Goal: Task Accomplishment & Management: Manage account settings

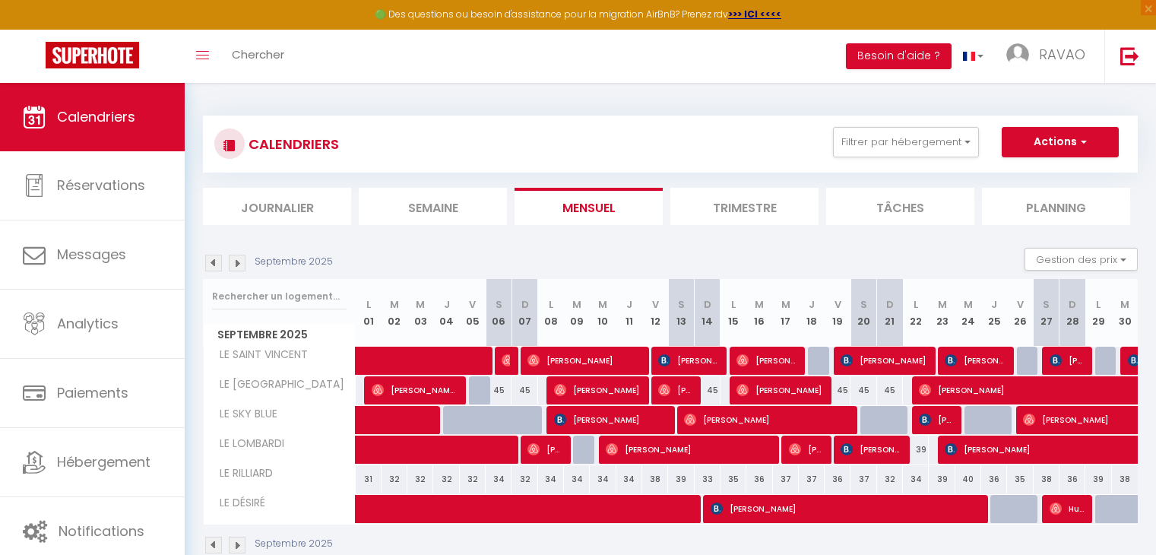
select select "0"
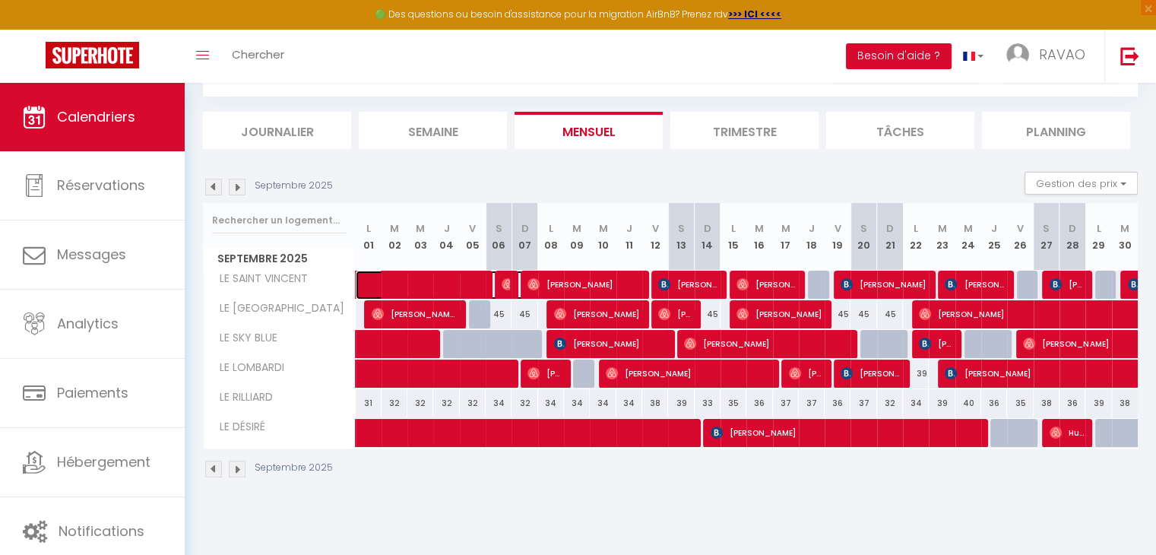
click at [429, 283] on span at bounding box center [459, 284] width 175 height 29
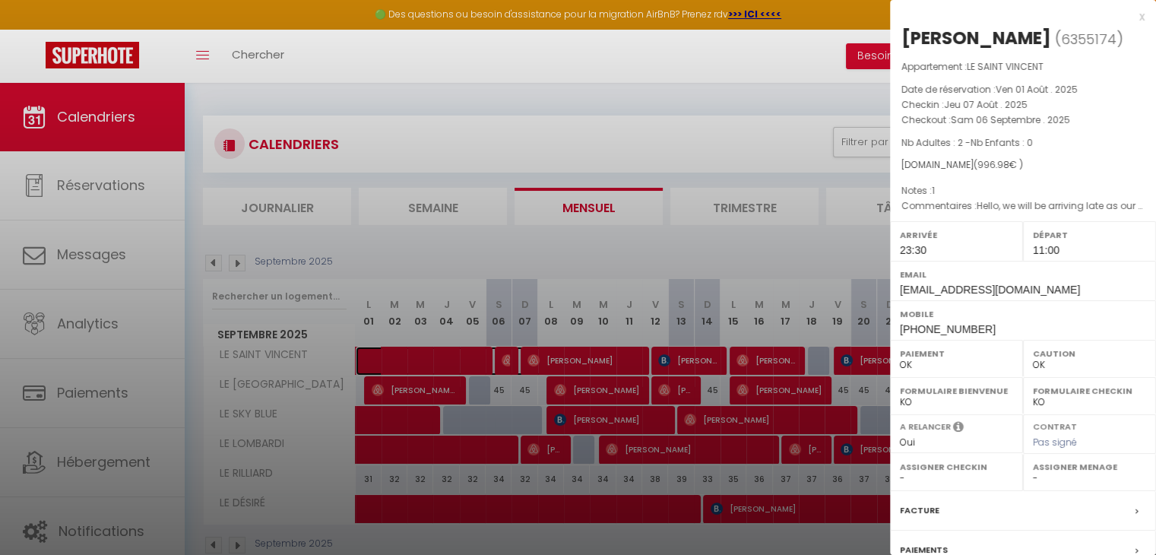
scroll to position [0, 0]
click at [454, 280] on div at bounding box center [578, 277] width 1156 height 555
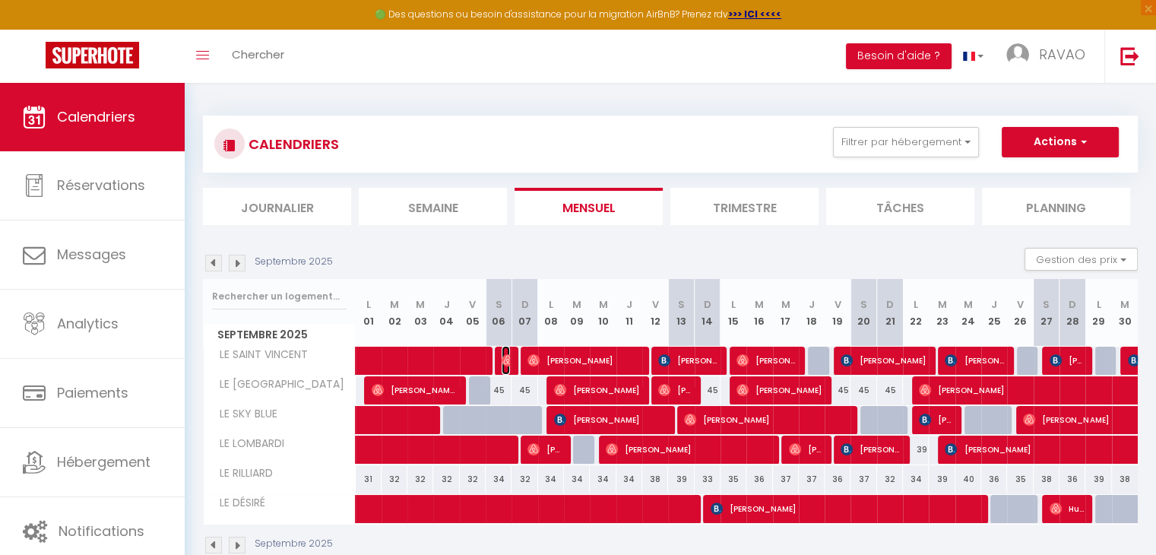
click at [501, 354] on img at bounding box center [507, 360] width 12 height 12
select select "0"
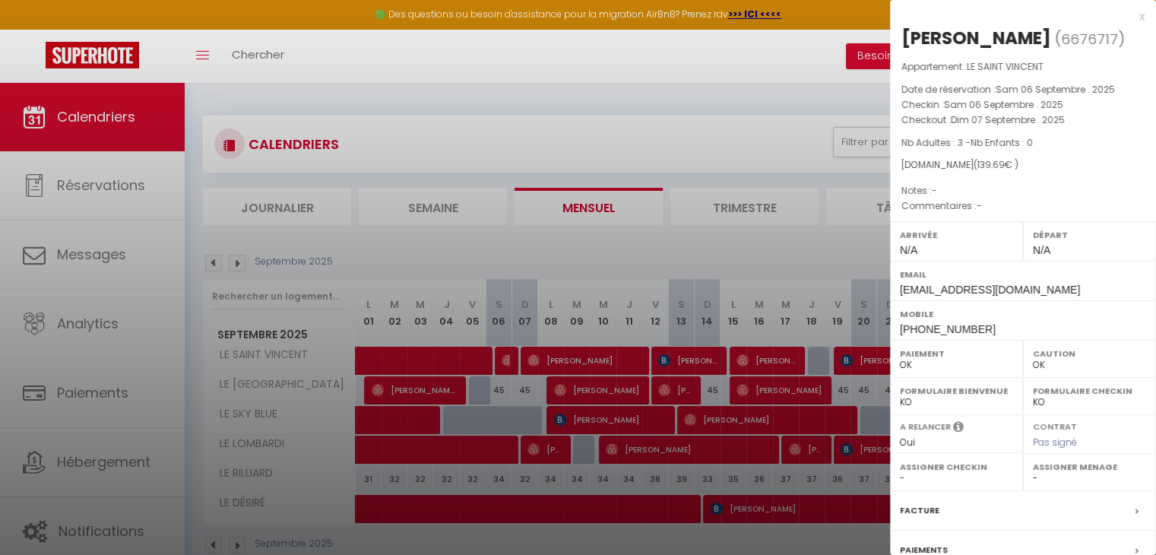
click at [526, 289] on div at bounding box center [578, 277] width 1156 height 555
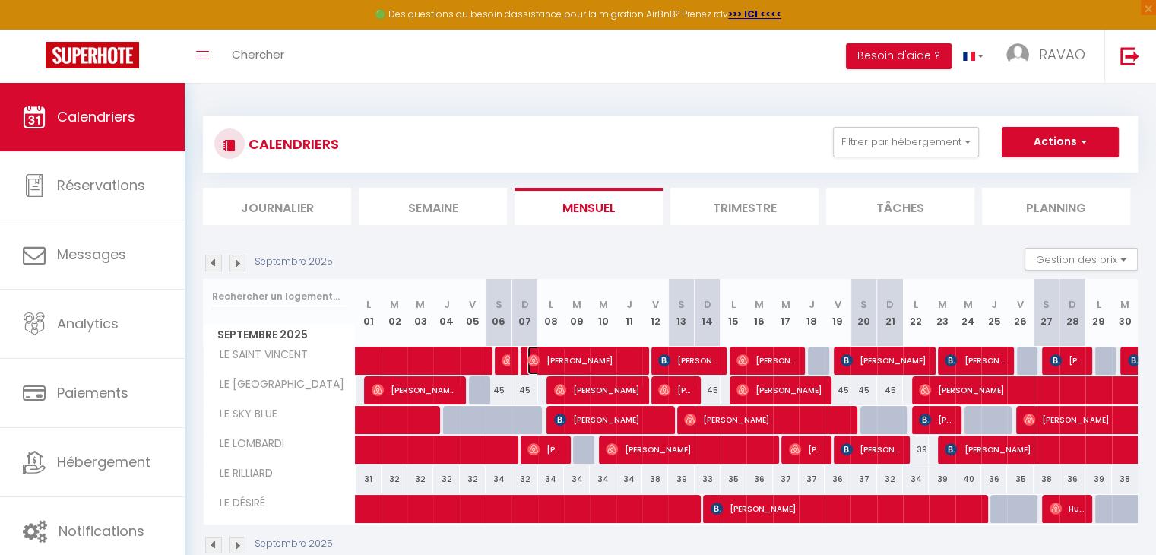
click at [552, 355] on span "[PERSON_NAME]" at bounding box center [583, 360] width 112 height 29
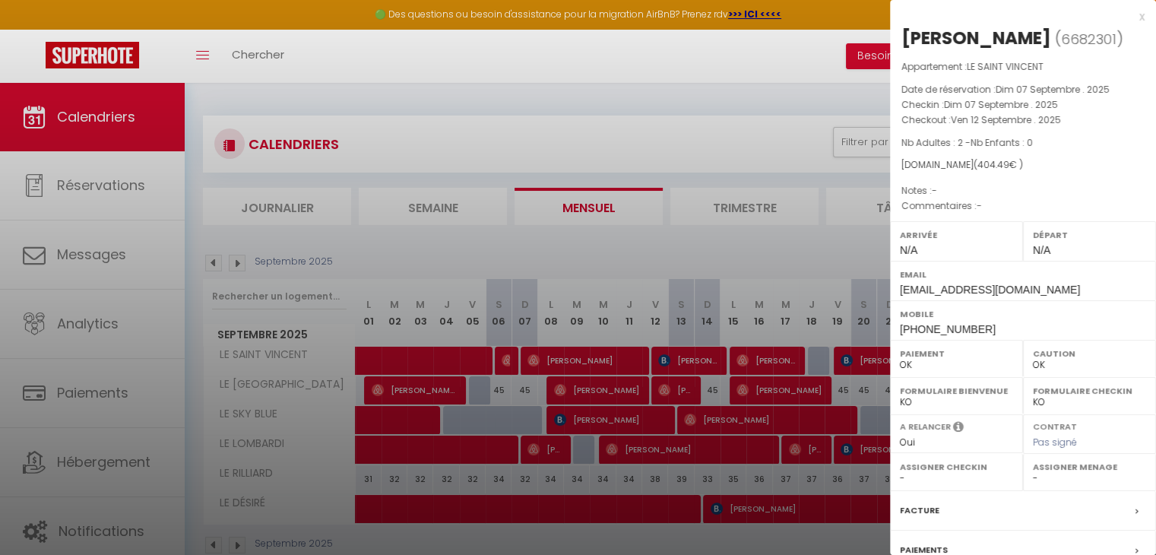
click at [552, 355] on div at bounding box center [578, 277] width 1156 height 555
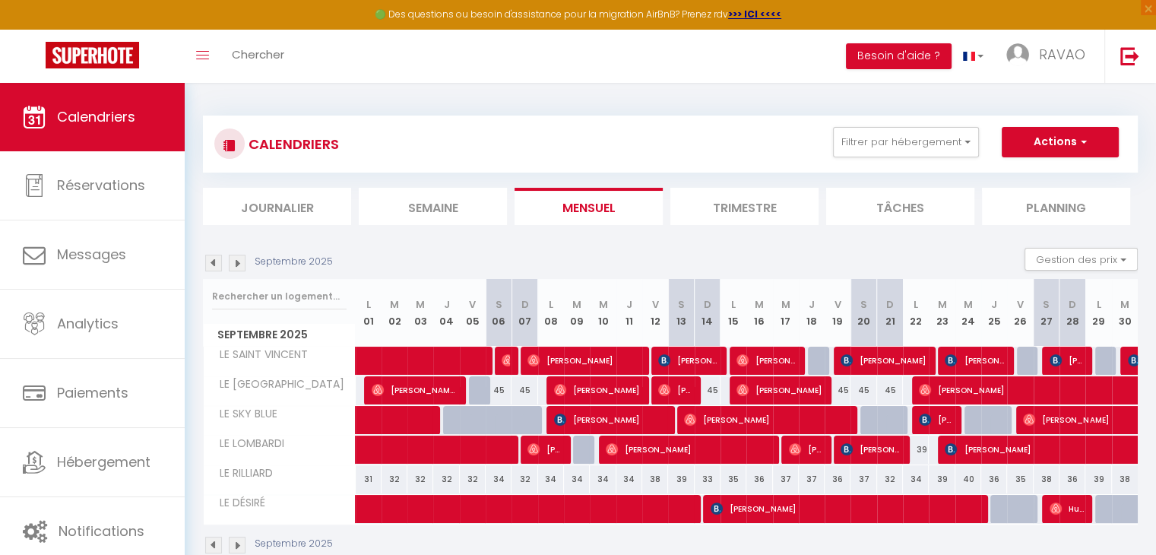
click at [656, 355] on div at bounding box center [664, 360] width 26 height 29
click at [667, 356] on img at bounding box center [664, 360] width 12 height 12
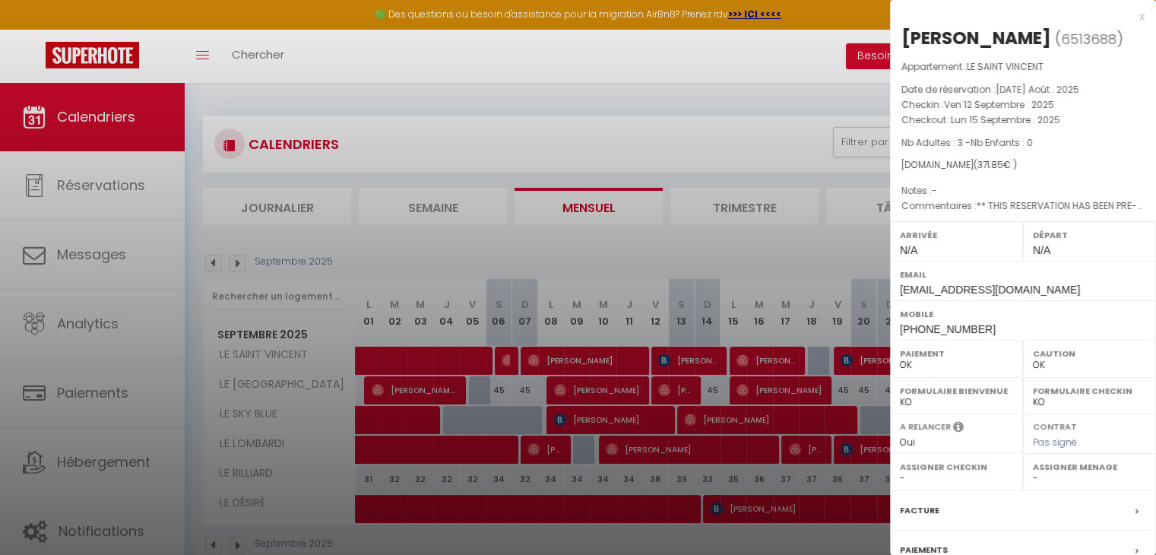
click at [672, 238] on div at bounding box center [578, 277] width 1156 height 555
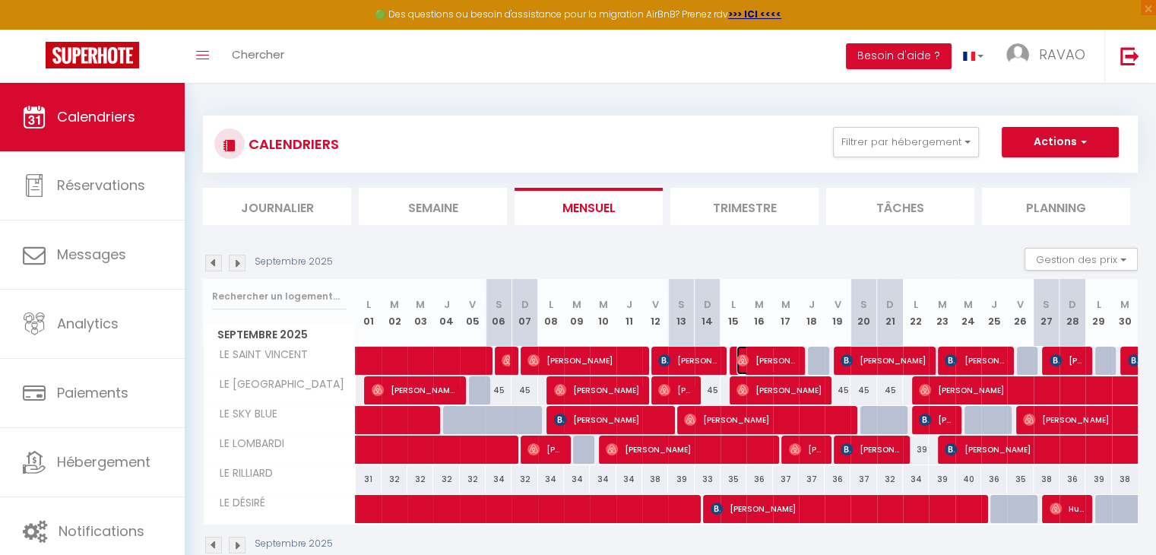
click at [767, 354] on span "[PERSON_NAME]" at bounding box center [766, 360] width 60 height 29
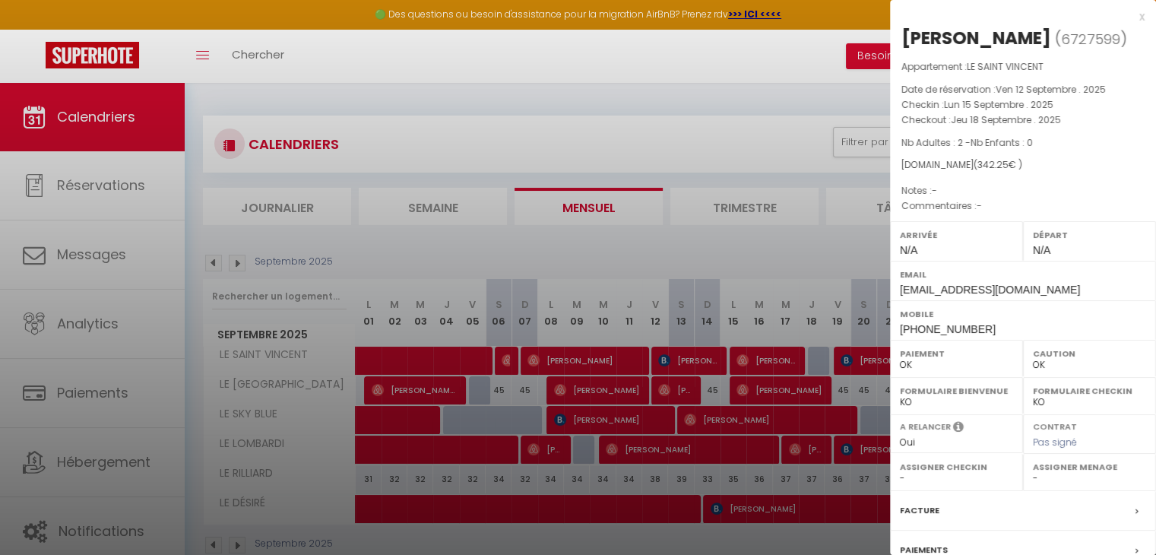
click at [773, 244] on div at bounding box center [578, 277] width 1156 height 555
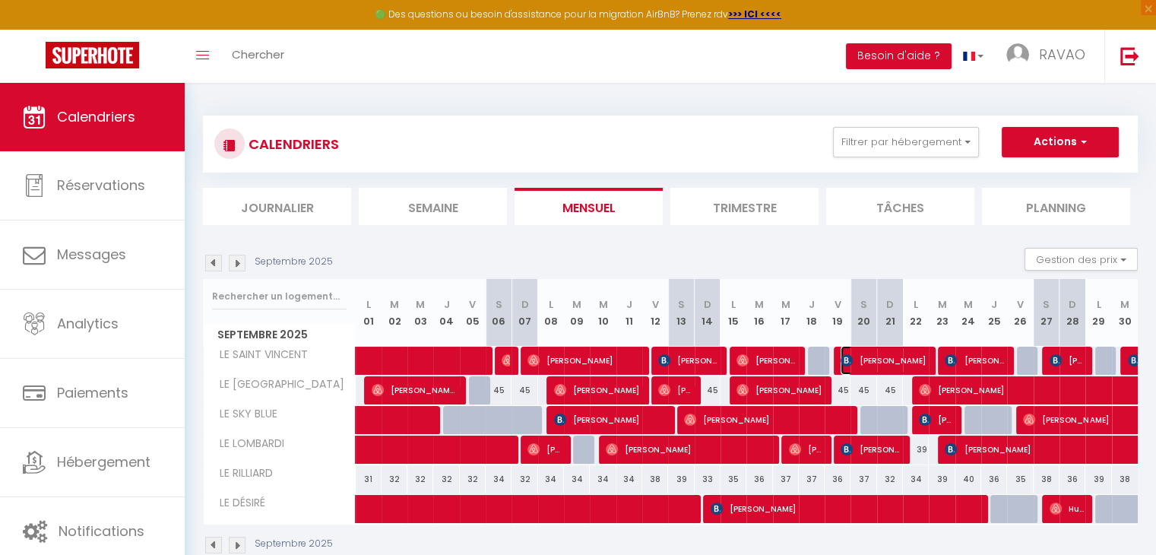
click at [863, 356] on span "[PERSON_NAME]" at bounding box center [883, 360] width 86 height 29
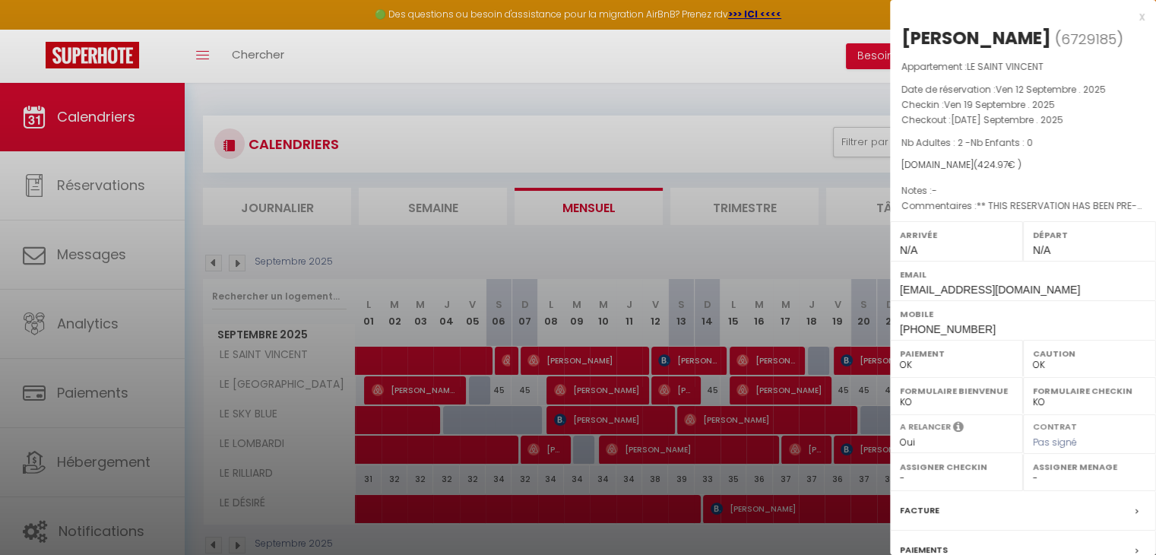
click at [757, 252] on div at bounding box center [578, 277] width 1156 height 555
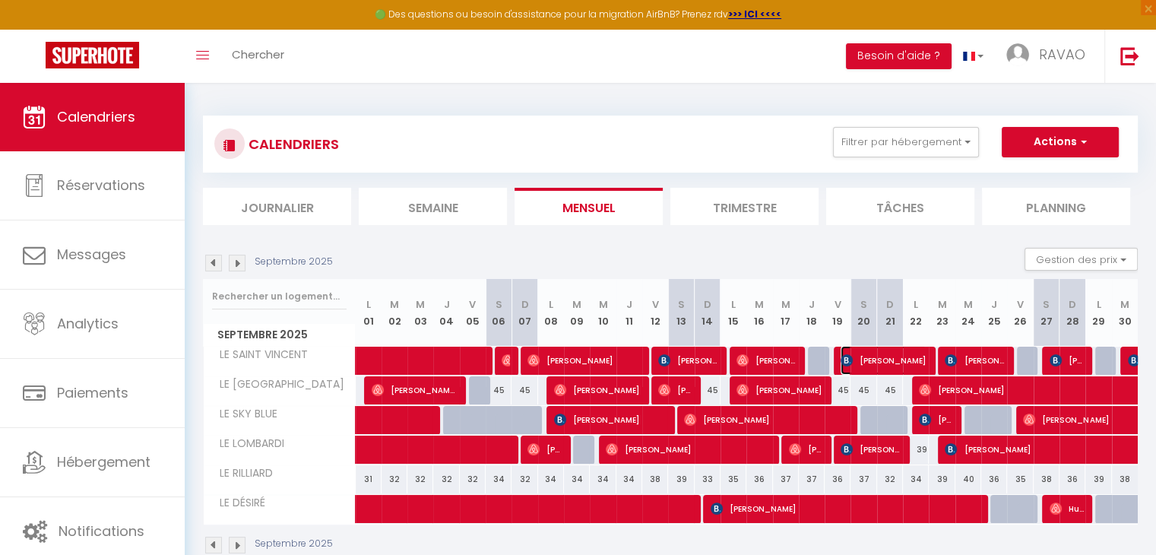
click at [895, 359] on span "[PERSON_NAME]" at bounding box center [883, 360] width 86 height 29
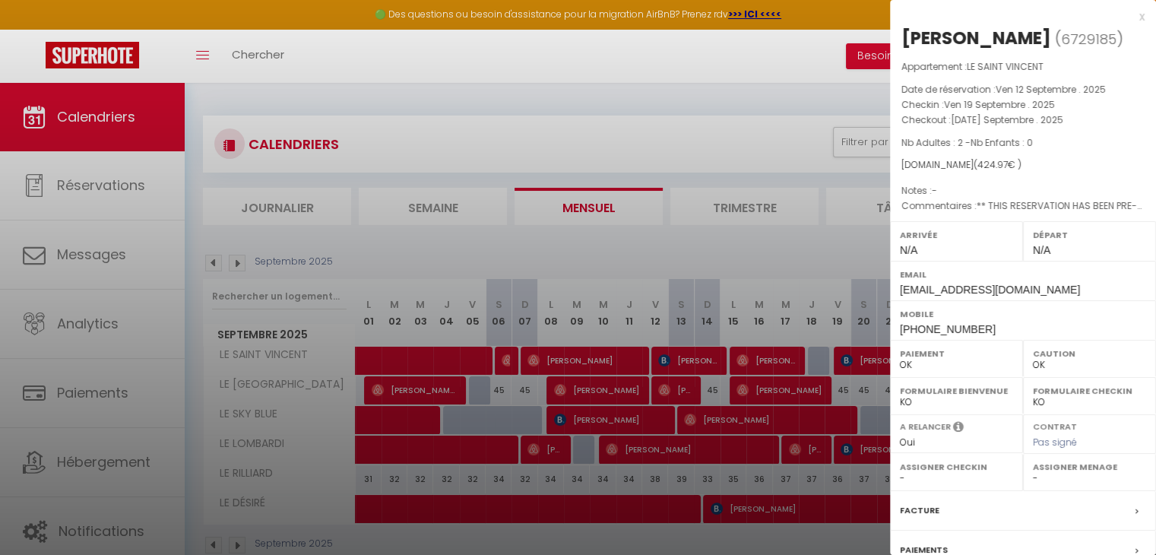
click at [821, 247] on div at bounding box center [578, 277] width 1156 height 555
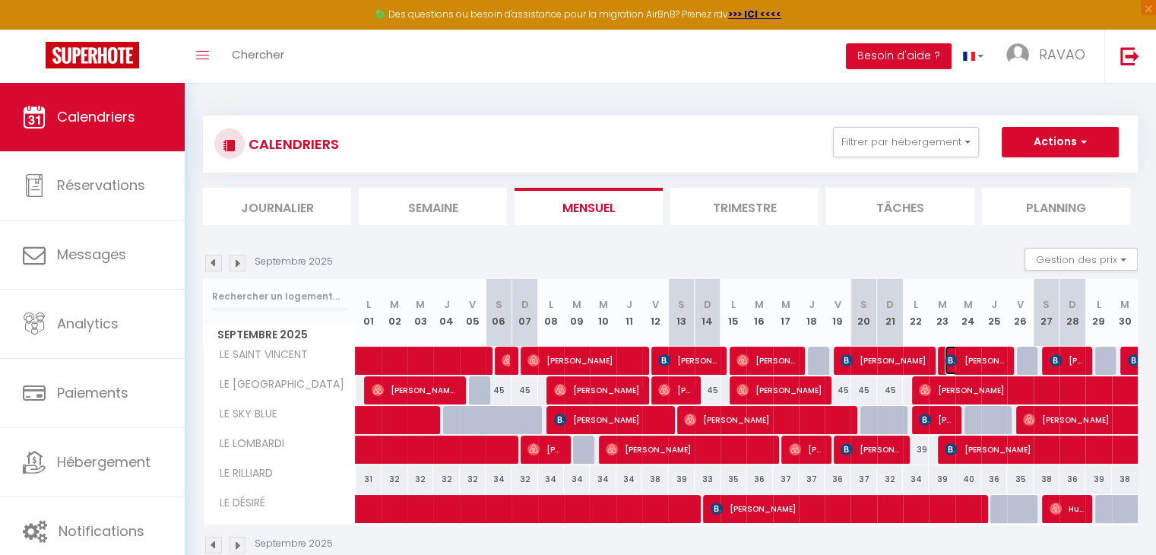
click at [973, 353] on span "[PERSON_NAME]" at bounding box center [974, 360] width 60 height 29
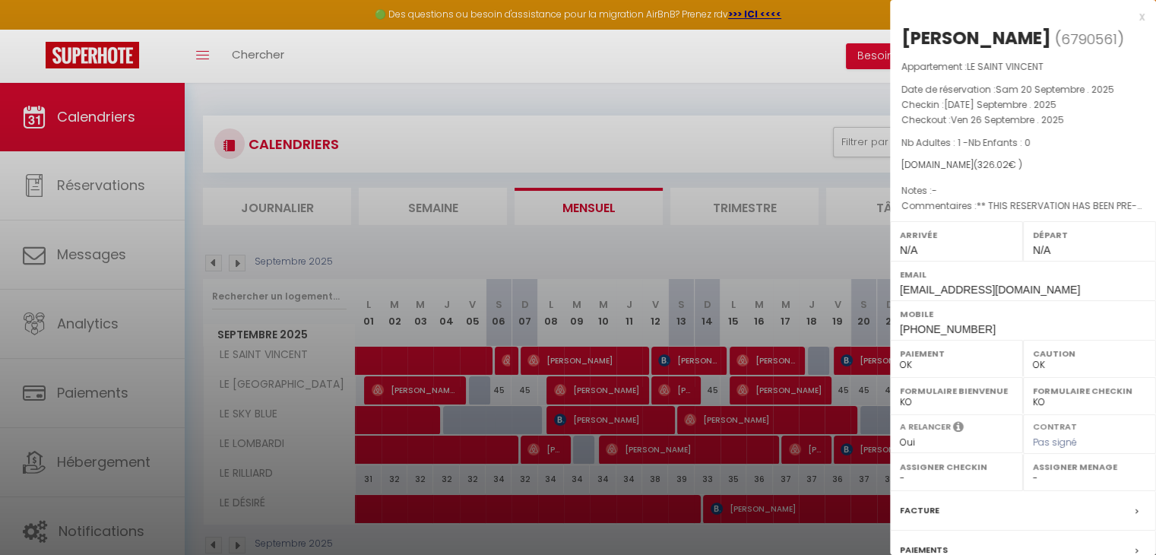
click at [827, 265] on div at bounding box center [578, 277] width 1156 height 555
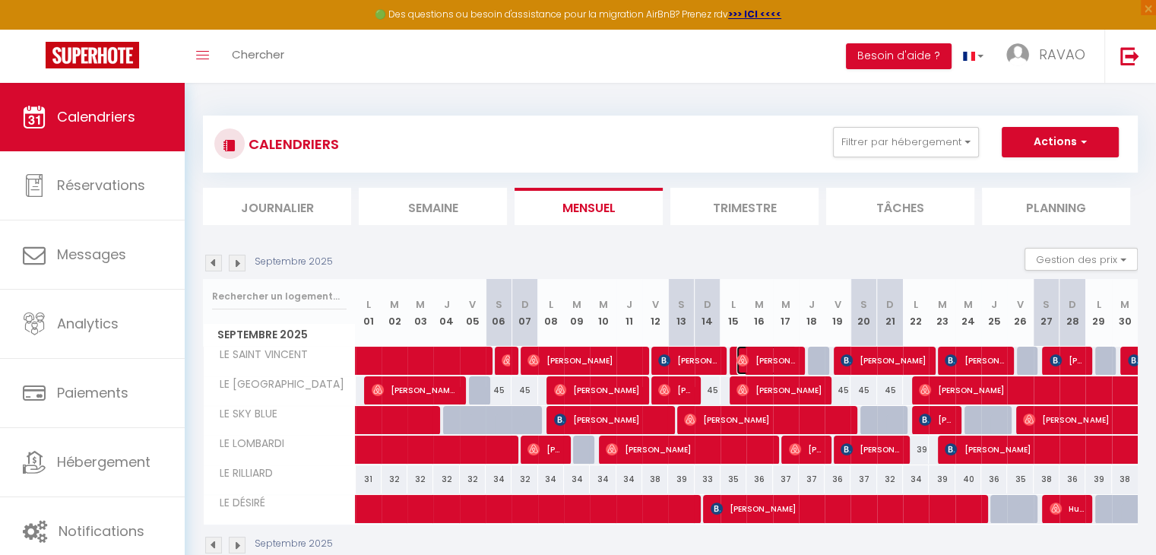
click at [757, 354] on span "[PERSON_NAME]" at bounding box center [766, 360] width 60 height 29
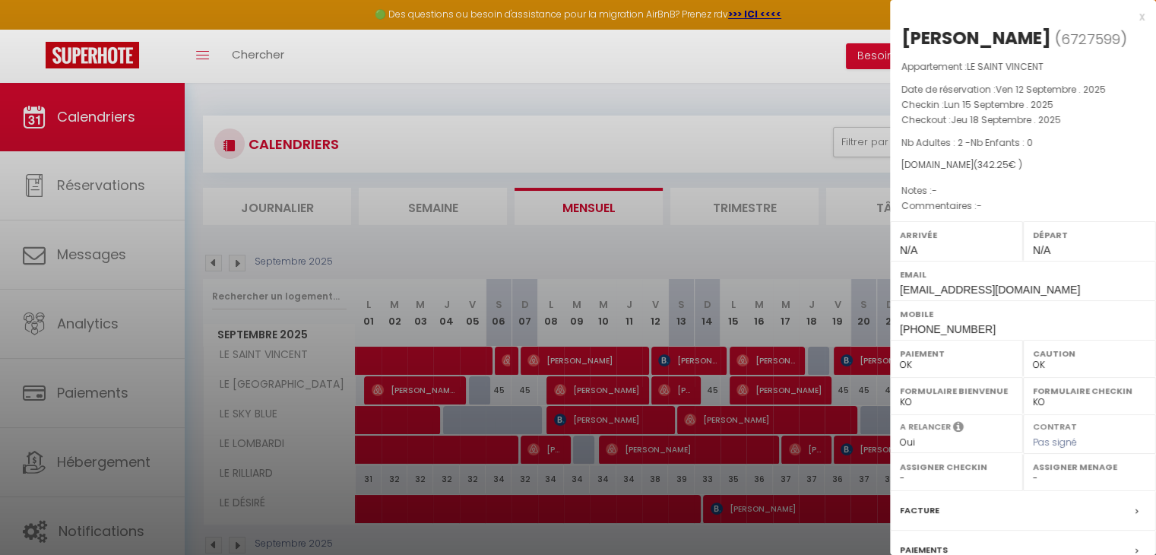
click at [755, 361] on div at bounding box center [578, 277] width 1156 height 555
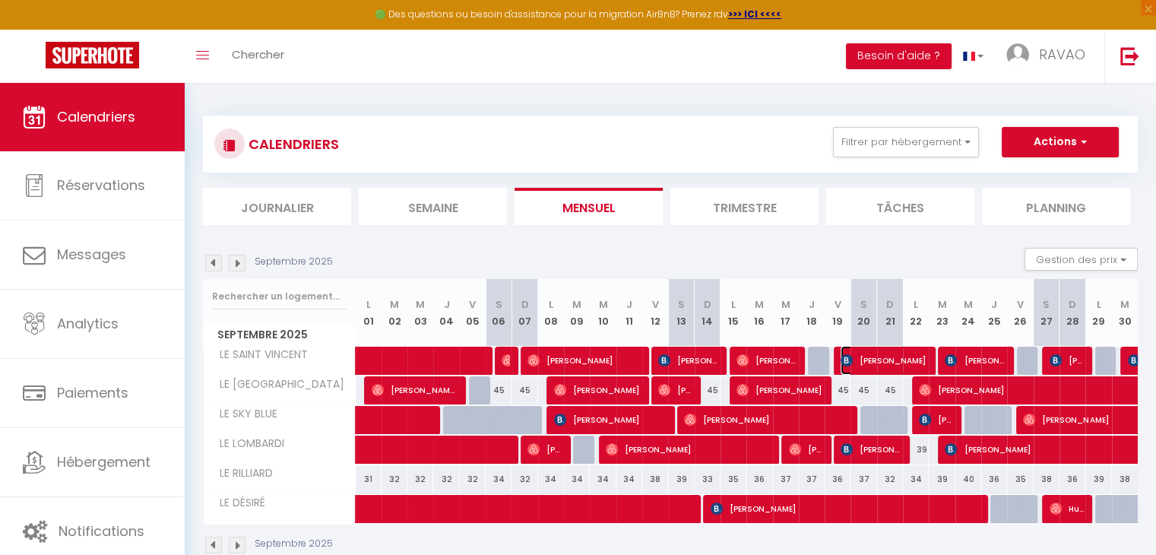
click at [854, 354] on span "[PERSON_NAME]" at bounding box center [883, 360] width 86 height 29
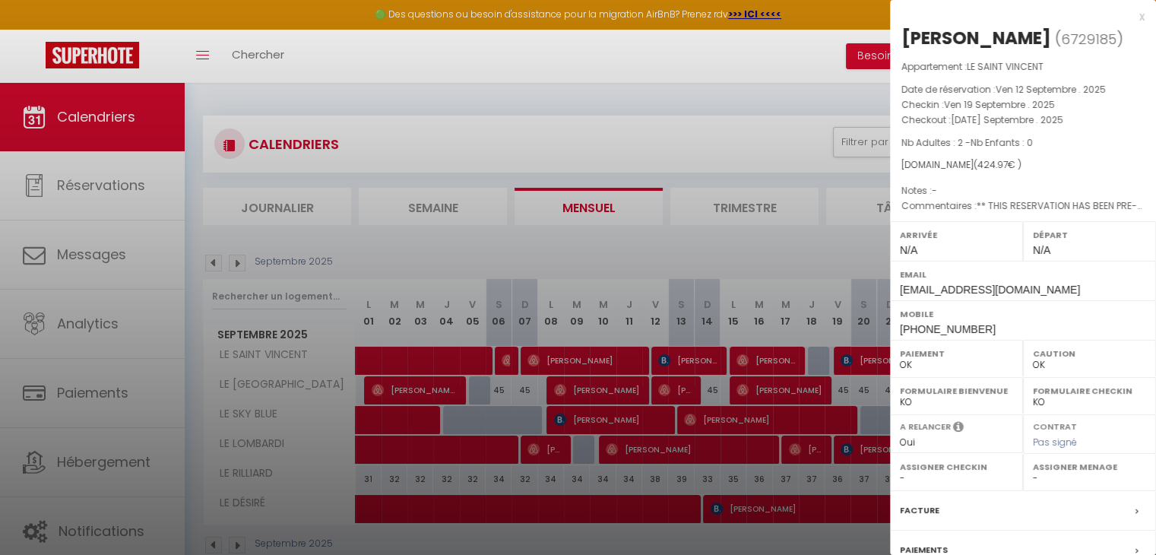
click at [854, 354] on div at bounding box center [578, 277] width 1156 height 555
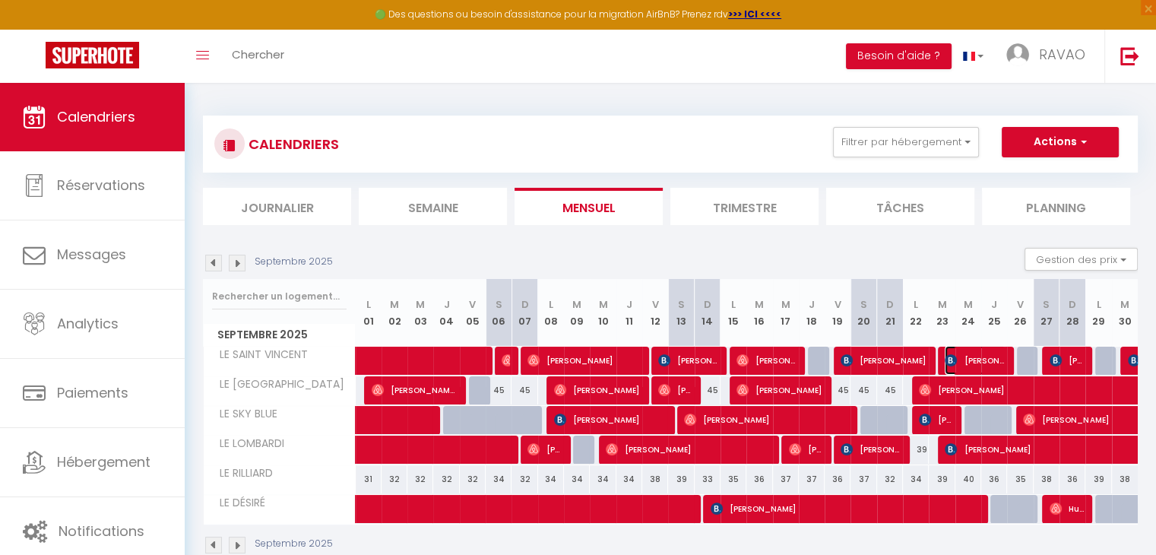
click at [959, 360] on span "[PERSON_NAME]" at bounding box center [974, 360] width 60 height 29
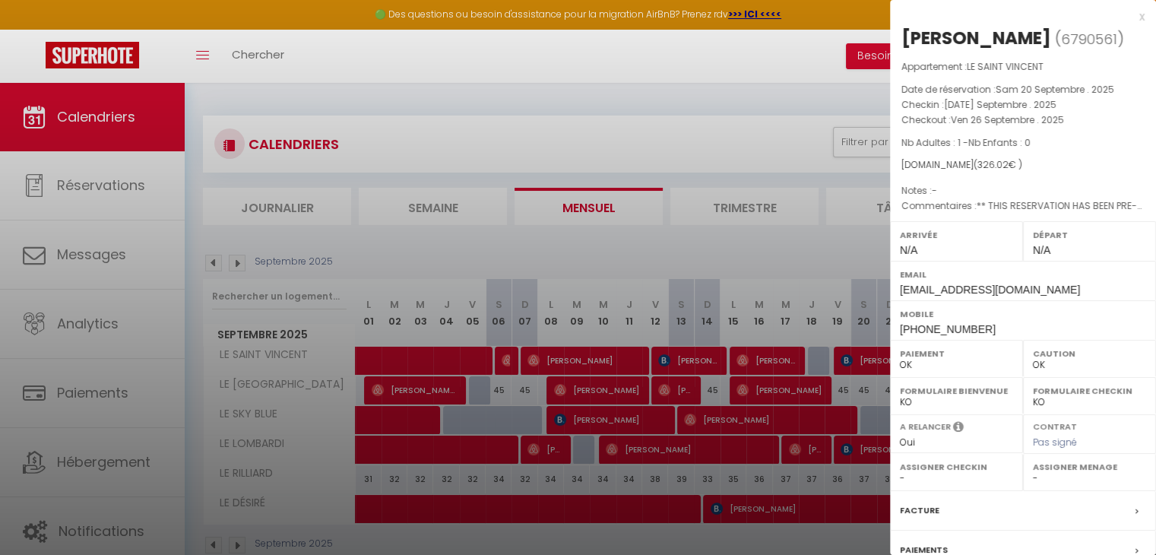
click at [781, 259] on div at bounding box center [578, 277] width 1156 height 555
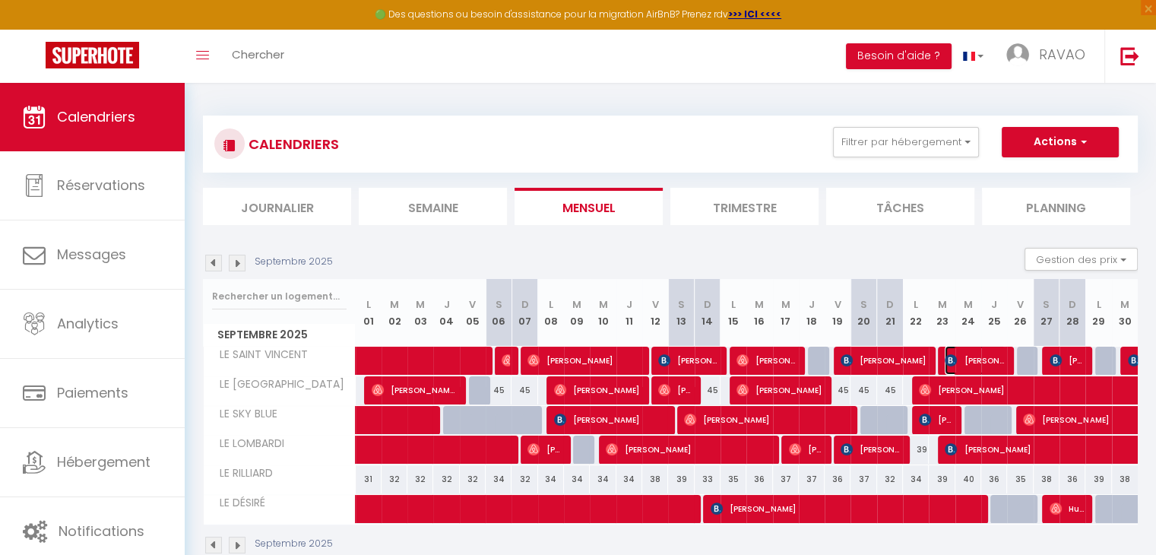
click at [969, 356] on span "[PERSON_NAME]" at bounding box center [974, 360] width 60 height 29
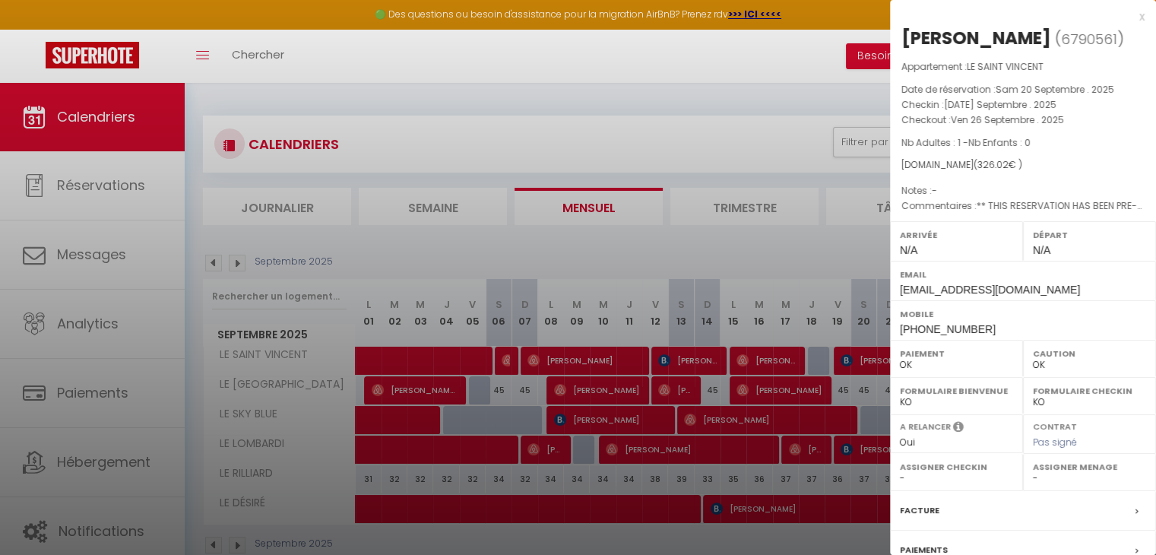
click at [791, 275] on div at bounding box center [578, 277] width 1156 height 555
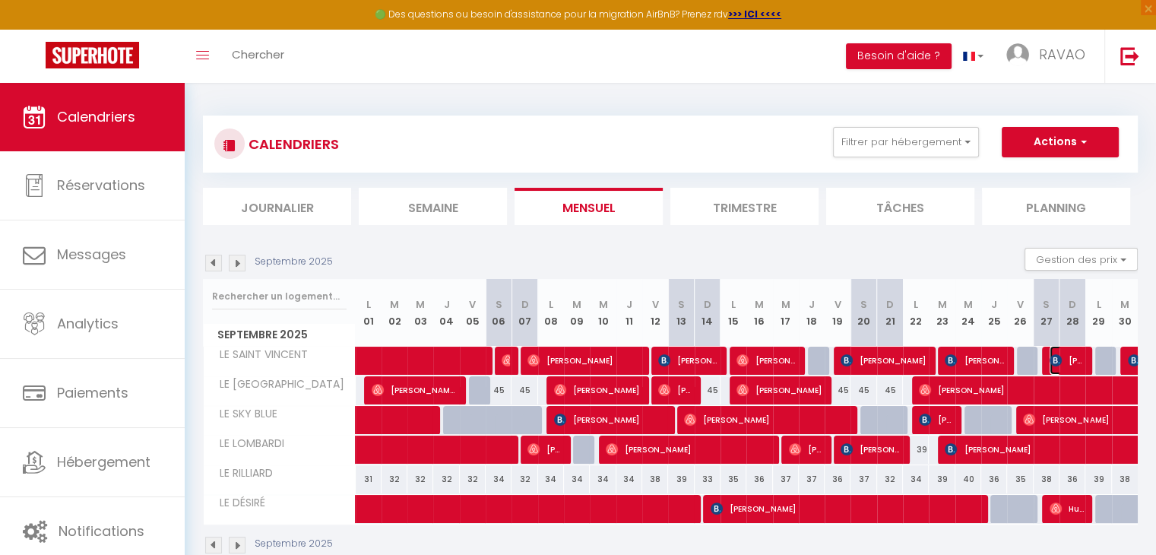
click at [1064, 364] on span "[PERSON_NAME]" at bounding box center [1066, 360] width 34 height 29
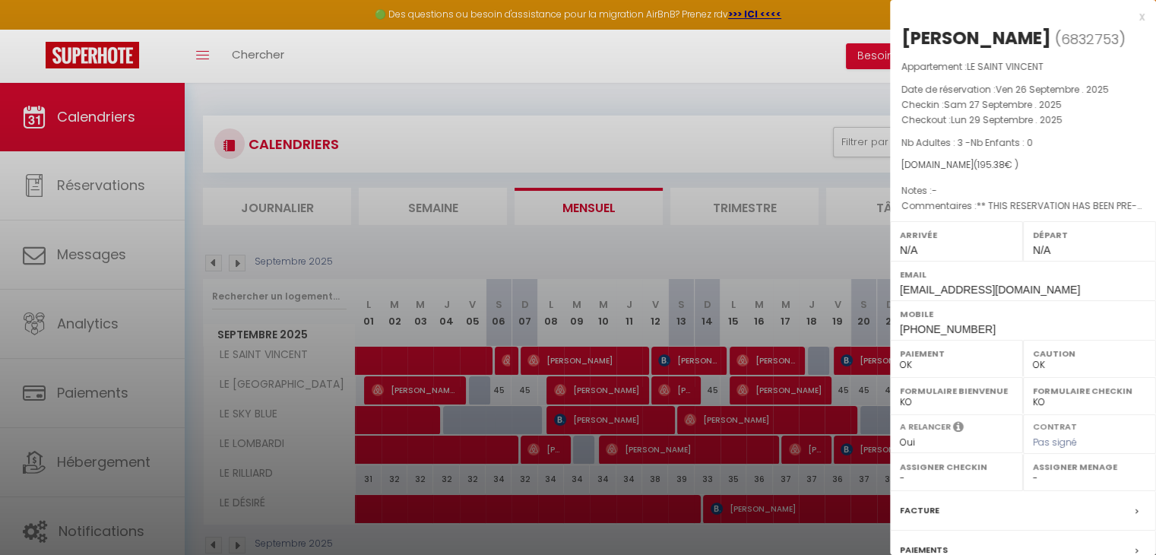
click at [653, 248] on div at bounding box center [578, 277] width 1156 height 555
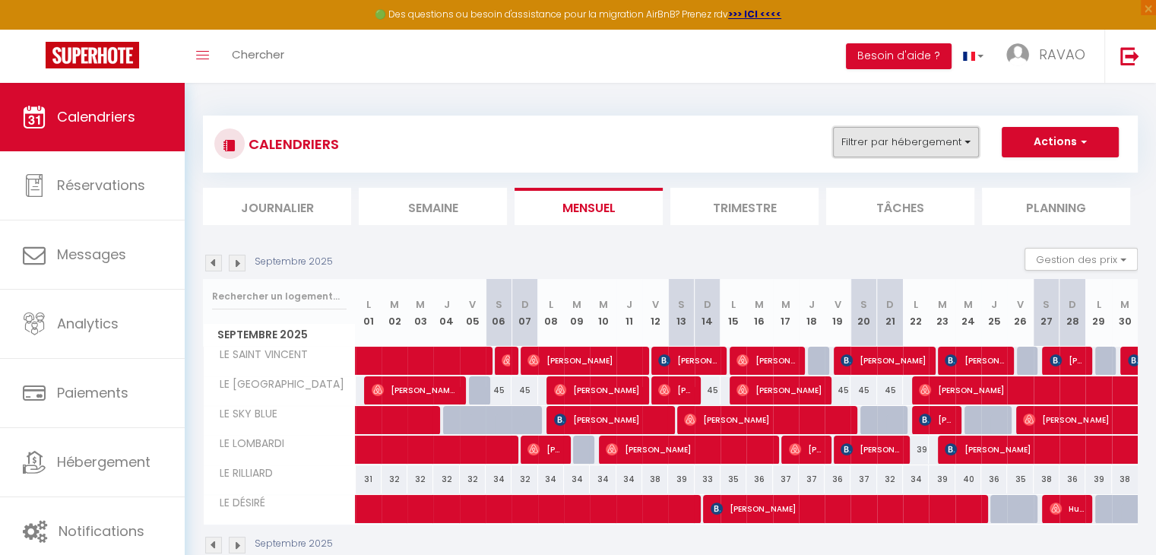
click at [893, 144] on button "Filtrer par hébergement" at bounding box center [906, 142] width 146 height 30
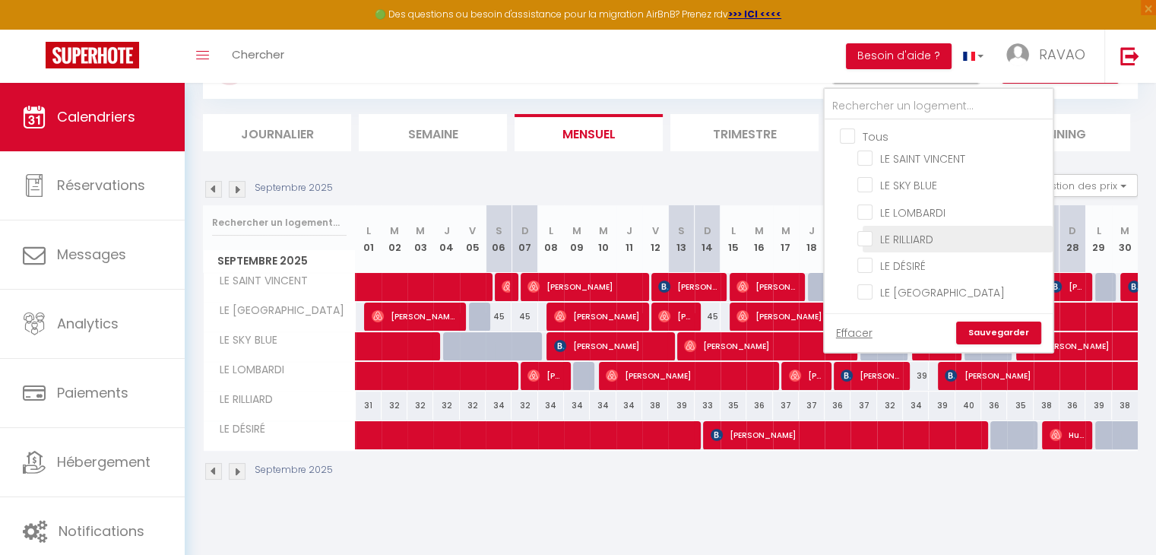
scroll to position [82, 0]
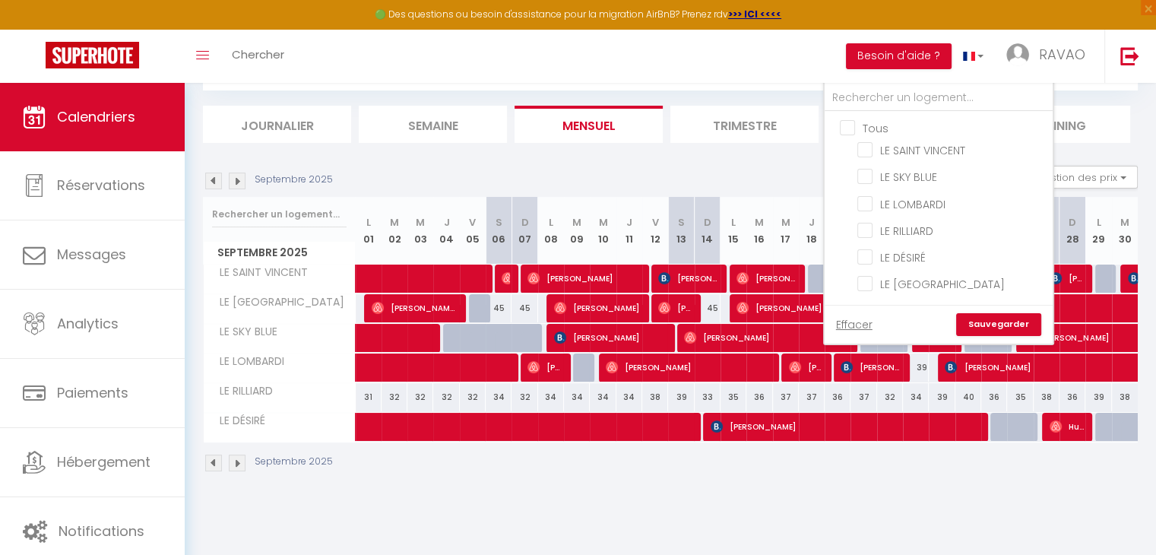
click at [852, 119] on input "Tous" at bounding box center [954, 126] width 228 height 15
checkbox input "true"
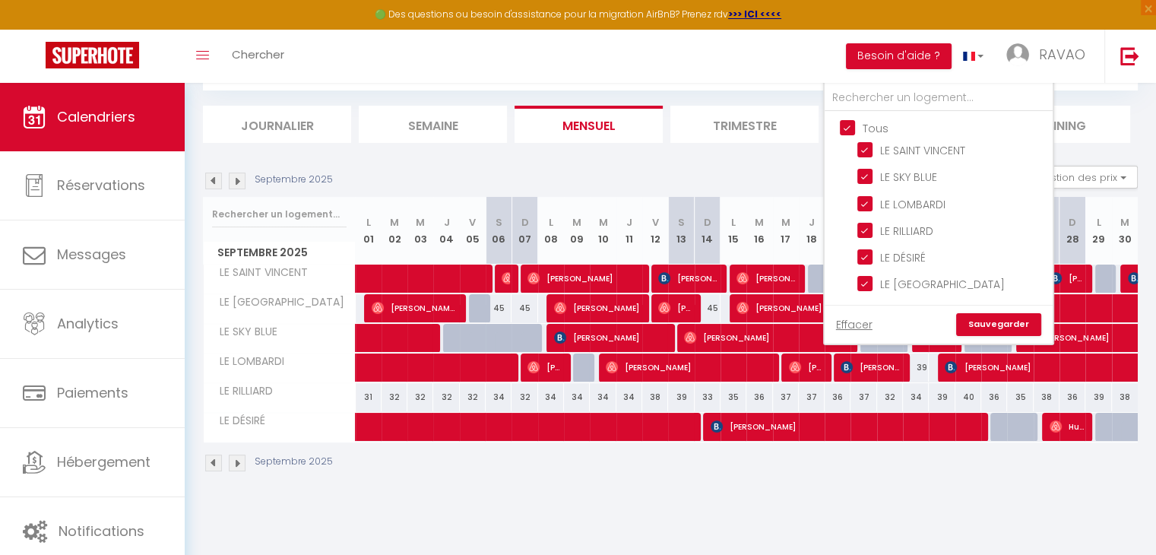
checkbox input "true"
click at [992, 314] on link "Sauvegarder" at bounding box center [998, 324] width 85 height 23
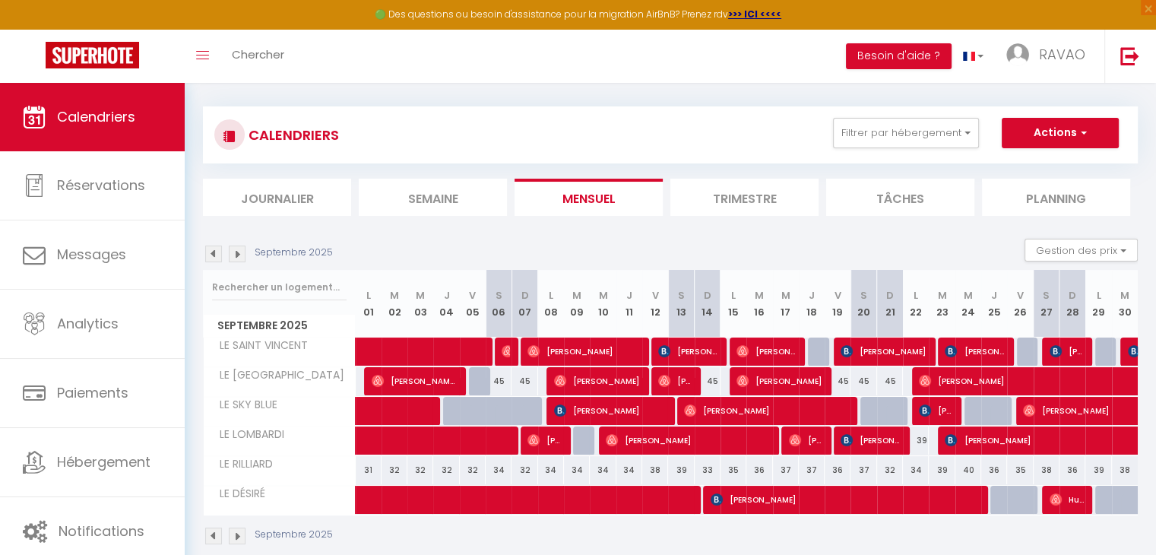
scroll to position [0, 0]
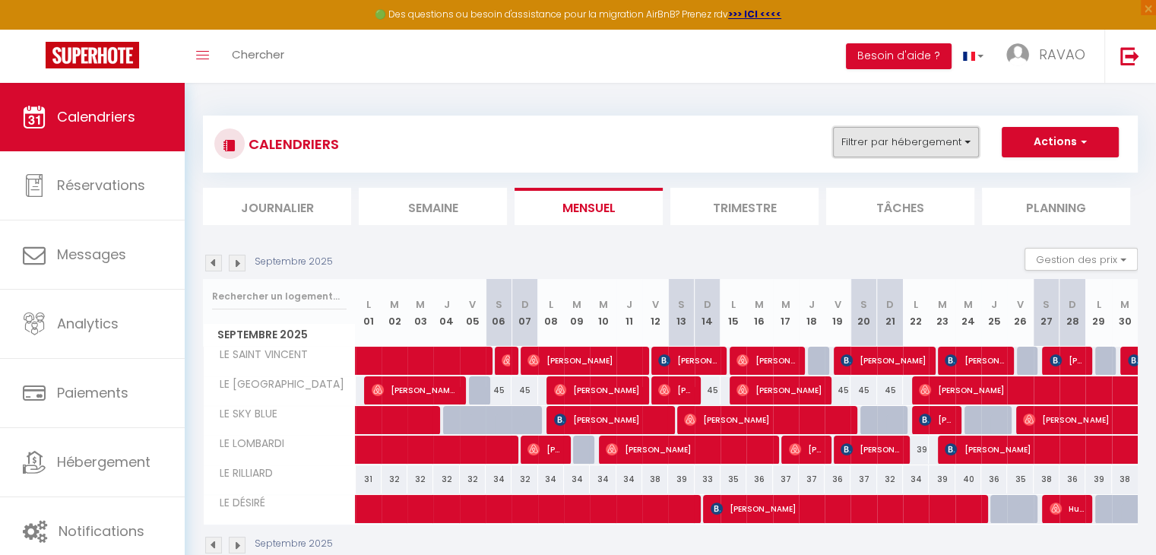
click at [890, 147] on button "Filtrer par hébergement" at bounding box center [906, 142] width 146 height 30
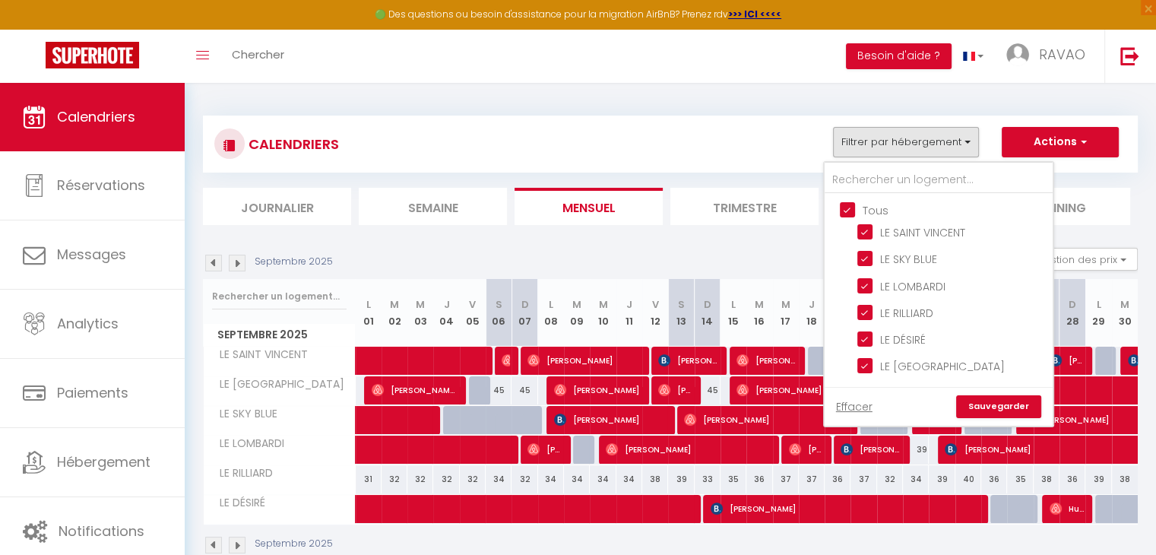
click at [845, 208] on input "Tous" at bounding box center [954, 208] width 228 height 15
checkbox input "false"
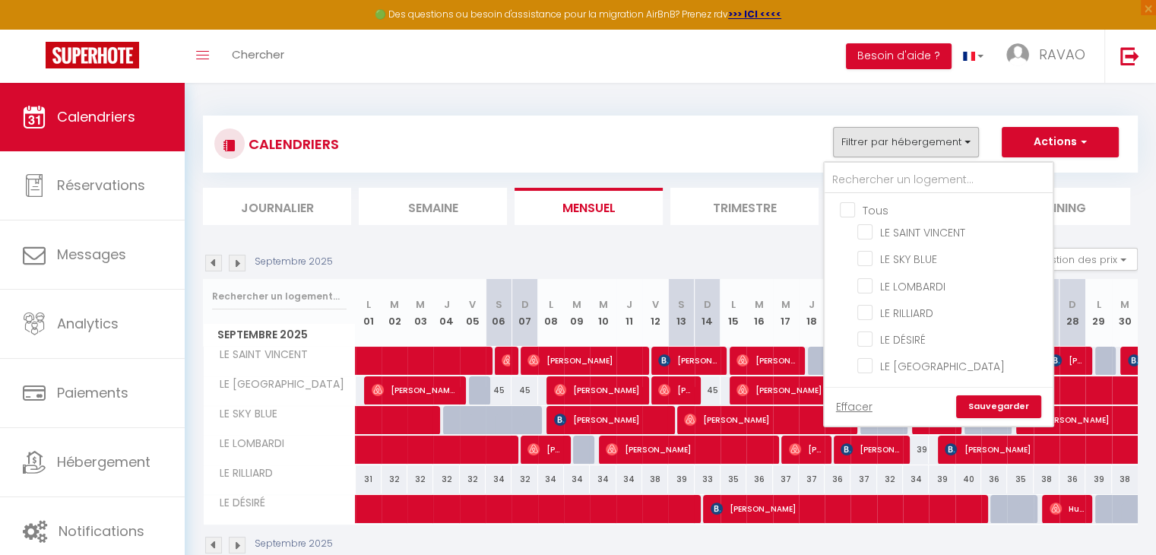
checkbox input "false"
click at [871, 229] on input "LE SAINT VINCENT" at bounding box center [952, 230] width 190 height 15
click at [868, 232] on input "LE SAINT VINCENT" at bounding box center [952, 230] width 190 height 15
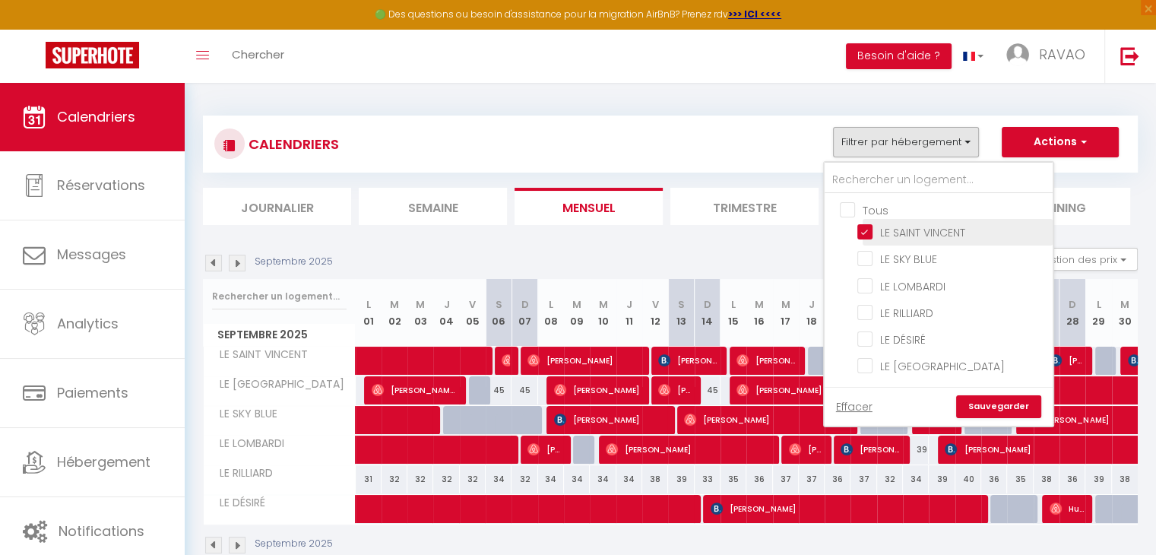
checkbox input "false"
click at [851, 209] on input "Tous" at bounding box center [954, 208] width 228 height 15
checkbox input "true"
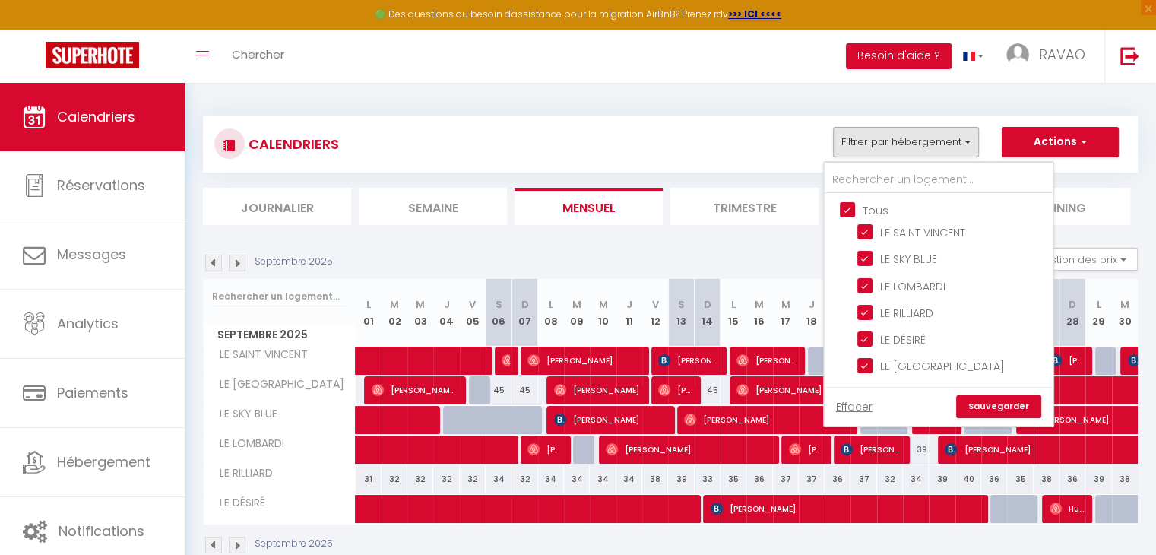
checkbox input "true"
click at [866, 229] on input "LE SAINT VINCENT" at bounding box center [952, 230] width 190 height 15
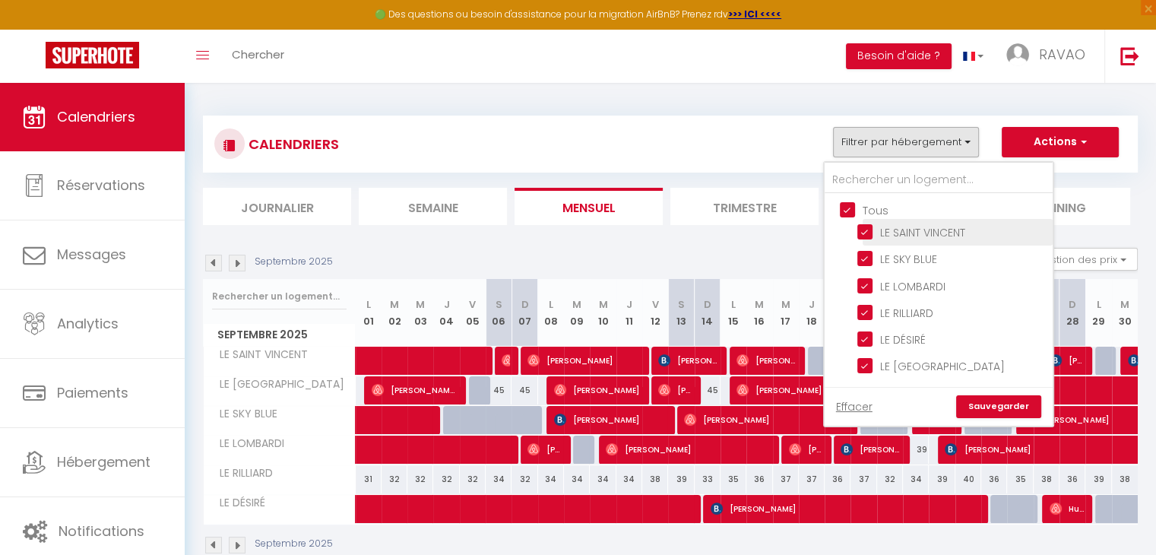
checkbox input "false"
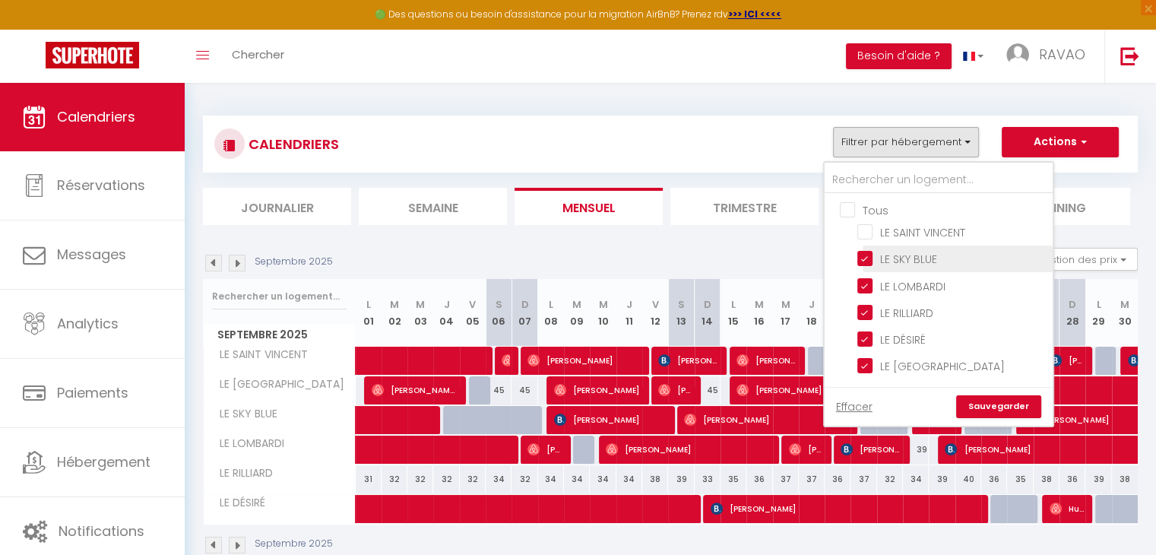
click at [865, 251] on input "LE SKY BLUE" at bounding box center [952, 257] width 190 height 15
checkbox input "false"
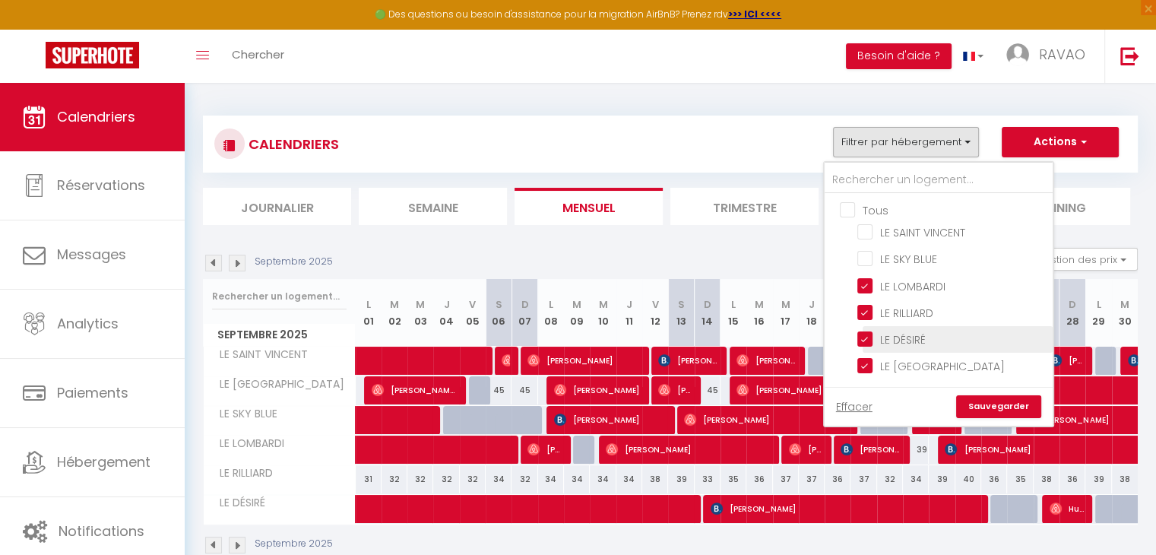
click at [871, 332] on input "LE DÉSIRÉ" at bounding box center [952, 338] width 190 height 15
checkbox input "false"
click at [869, 308] on input "LE RILLIARD" at bounding box center [952, 311] width 190 height 15
checkbox input "false"
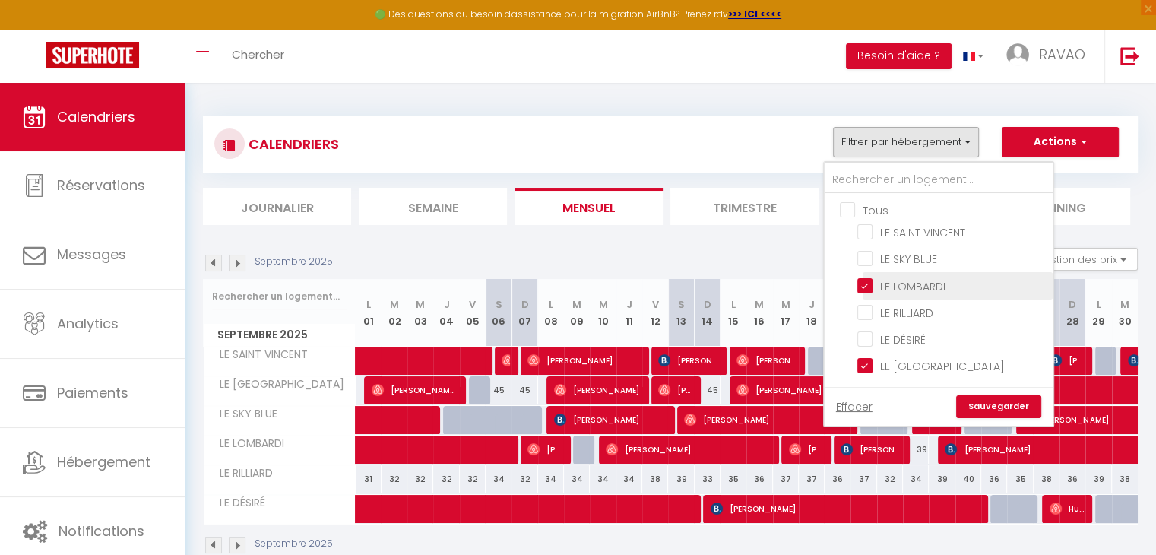
click at [867, 283] on input "LE LOMBARDI" at bounding box center [952, 284] width 190 height 15
checkbox input "false"
click at [990, 400] on link "Sauvegarder" at bounding box center [998, 406] width 85 height 23
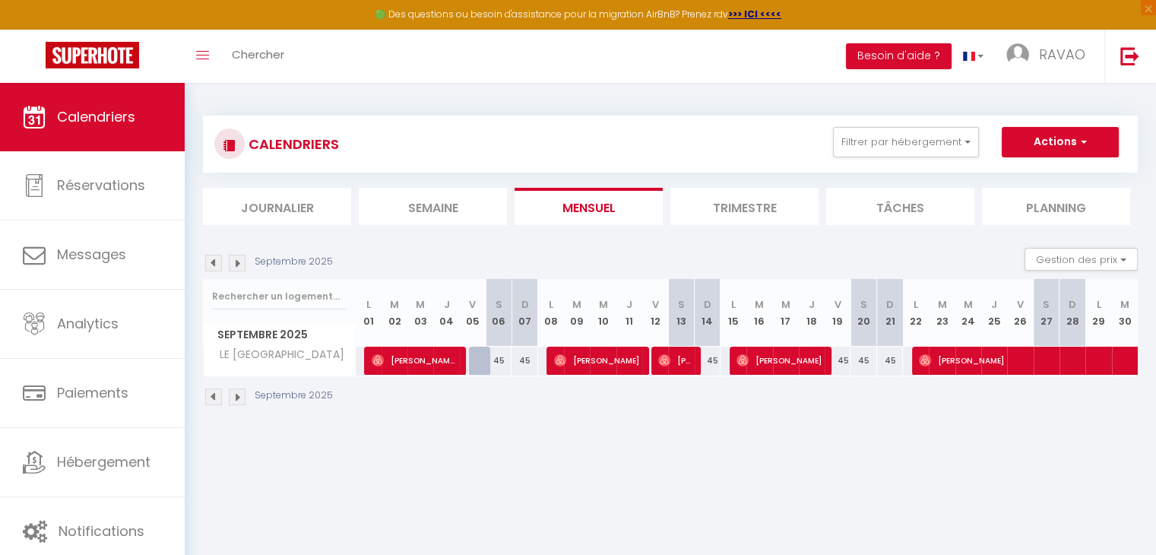
click at [743, 458] on body "🟢 Des questions ou besoin d'assistance pour la migration AirBnB? Prenez rdv >>>…" at bounding box center [578, 360] width 1156 height 555
